Goal: Navigation & Orientation: Find specific page/section

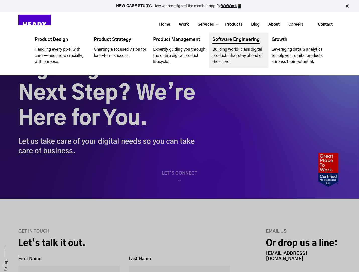
click at [228, 48] on link "Navigation Menu" at bounding box center [238, 50] width 59 height 35
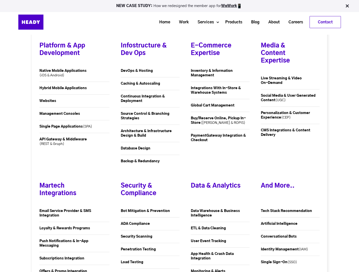
scroll to position [694, 0]
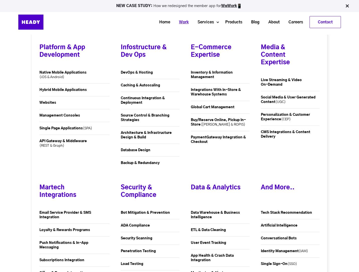
click at [183, 22] on link "Work" at bounding box center [182, 22] width 19 height 9
